Goal: Transaction & Acquisition: Purchase product/service

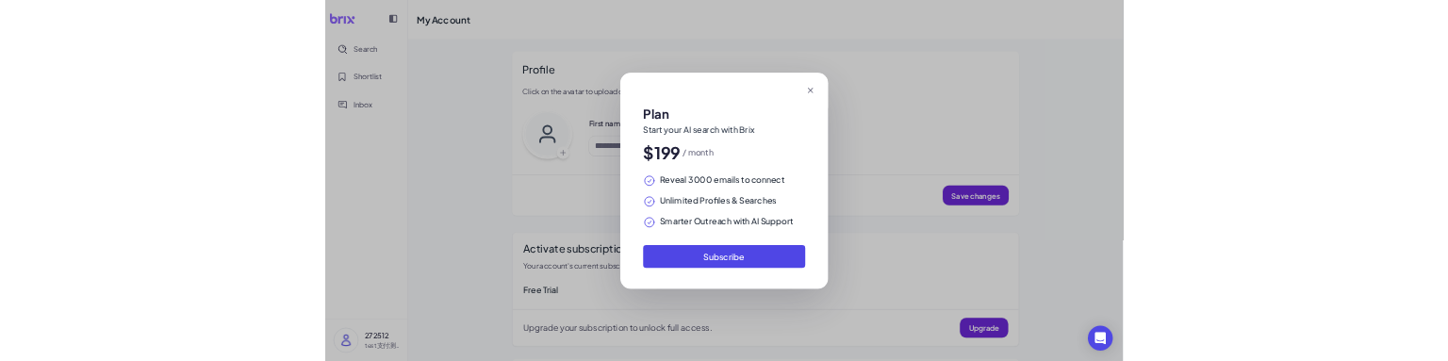
scroll to position [157, 0]
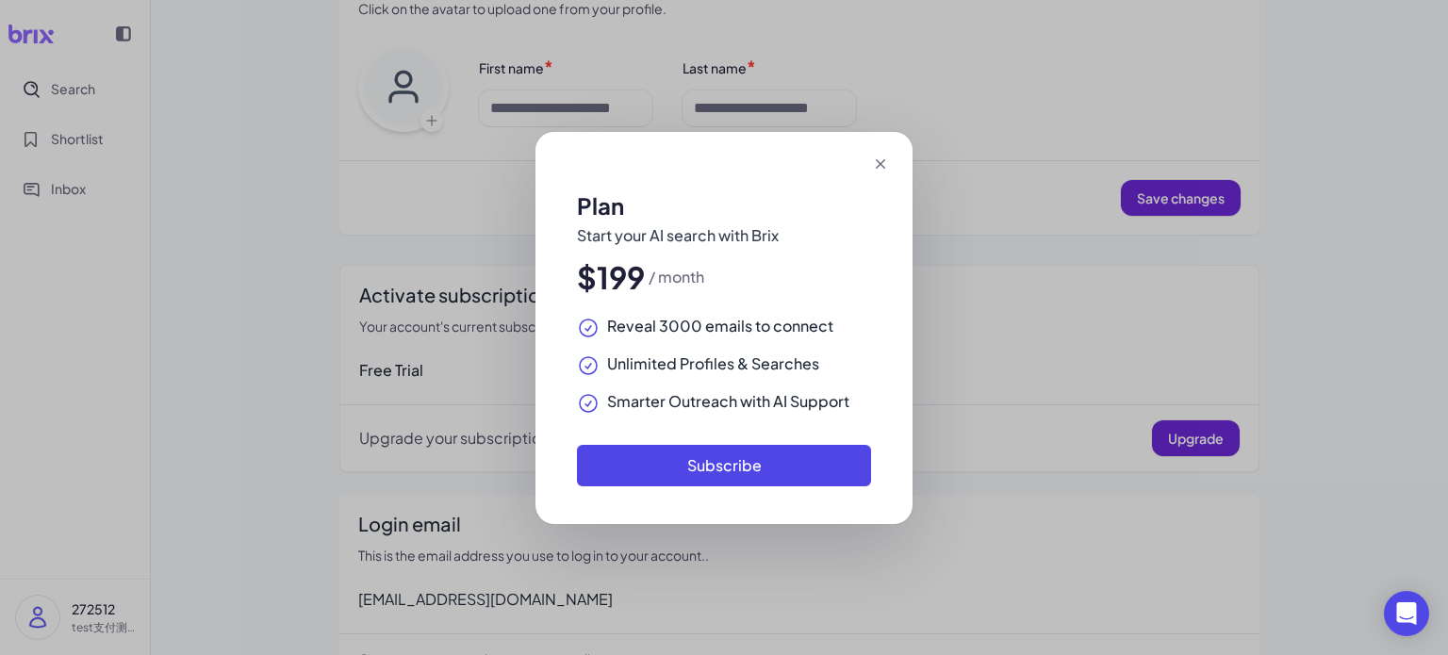
click at [886, 164] on icon at bounding box center [880, 164] width 19 height 19
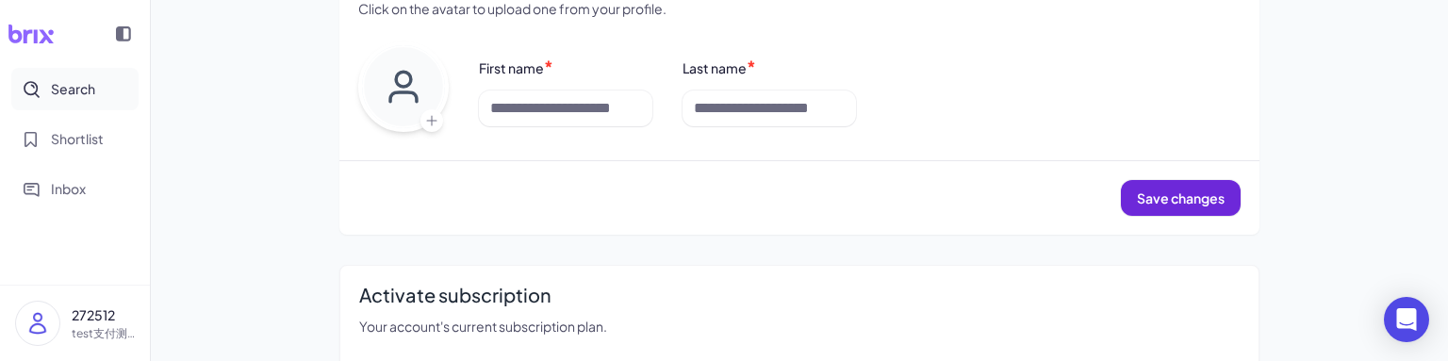
click at [74, 82] on span "Search" at bounding box center [73, 89] width 44 height 20
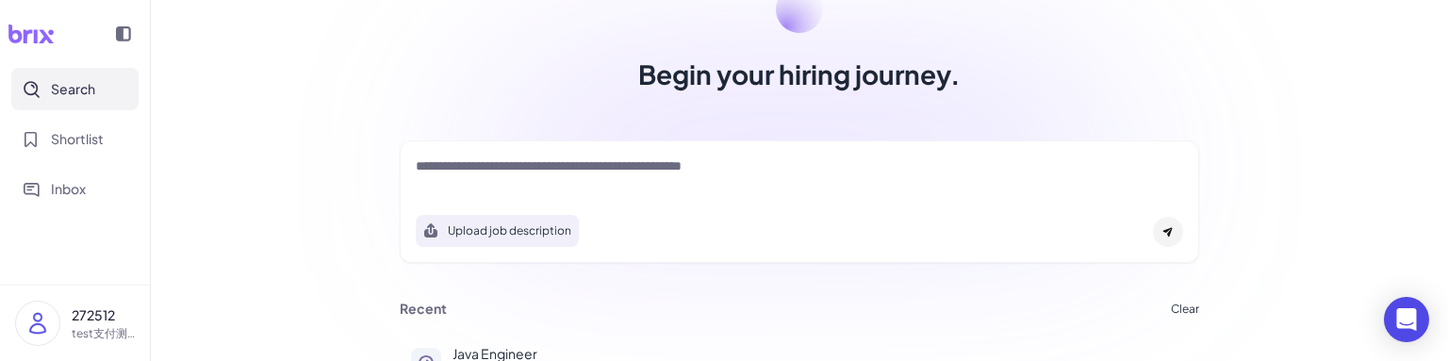
scroll to position [173, 0]
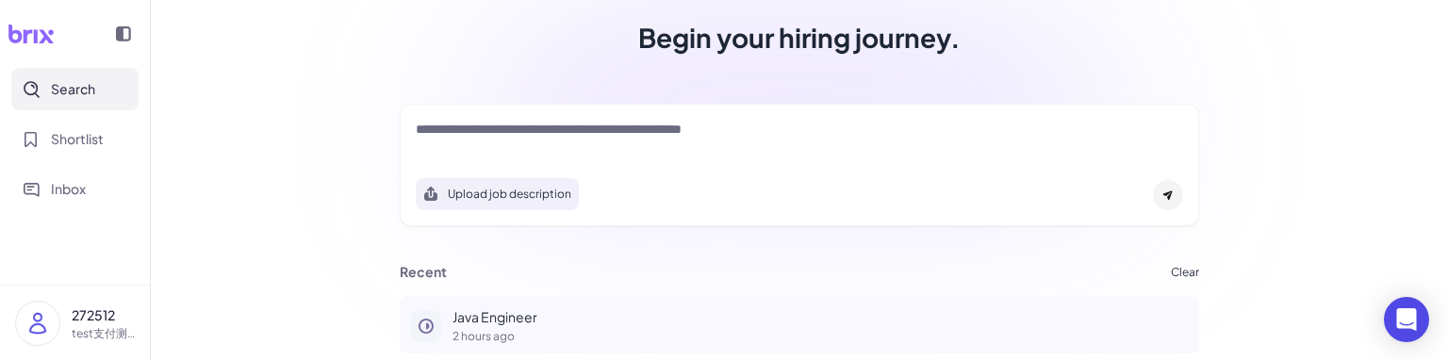
click at [502, 324] on p "Java Engineer" at bounding box center [820, 317] width 735 height 20
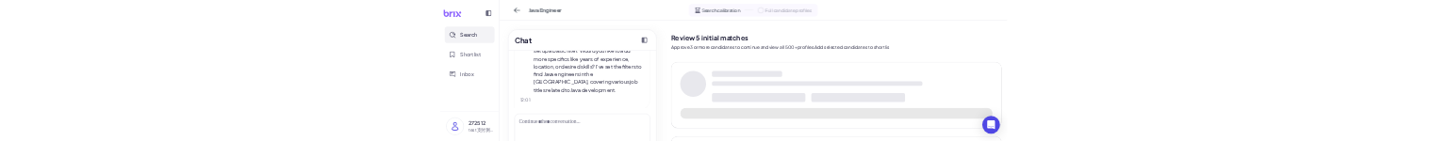
scroll to position [143, 0]
